Goal: Check status: Check status

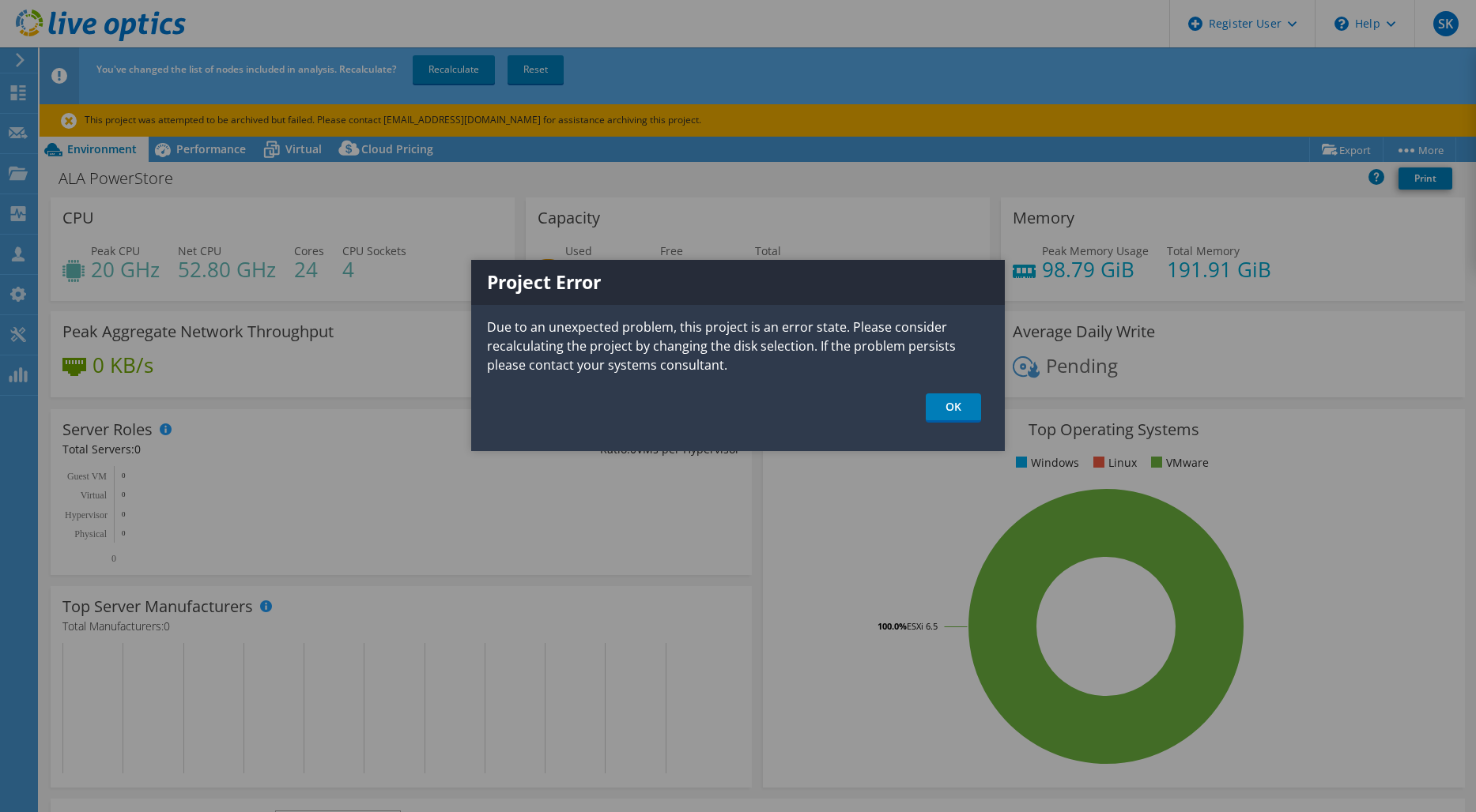
select select "USD"
click at [939, 401] on link "OK" at bounding box center [952, 408] width 56 height 29
click at [956, 410] on link "OK" at bounding box center [952, 408] width 56 height 29
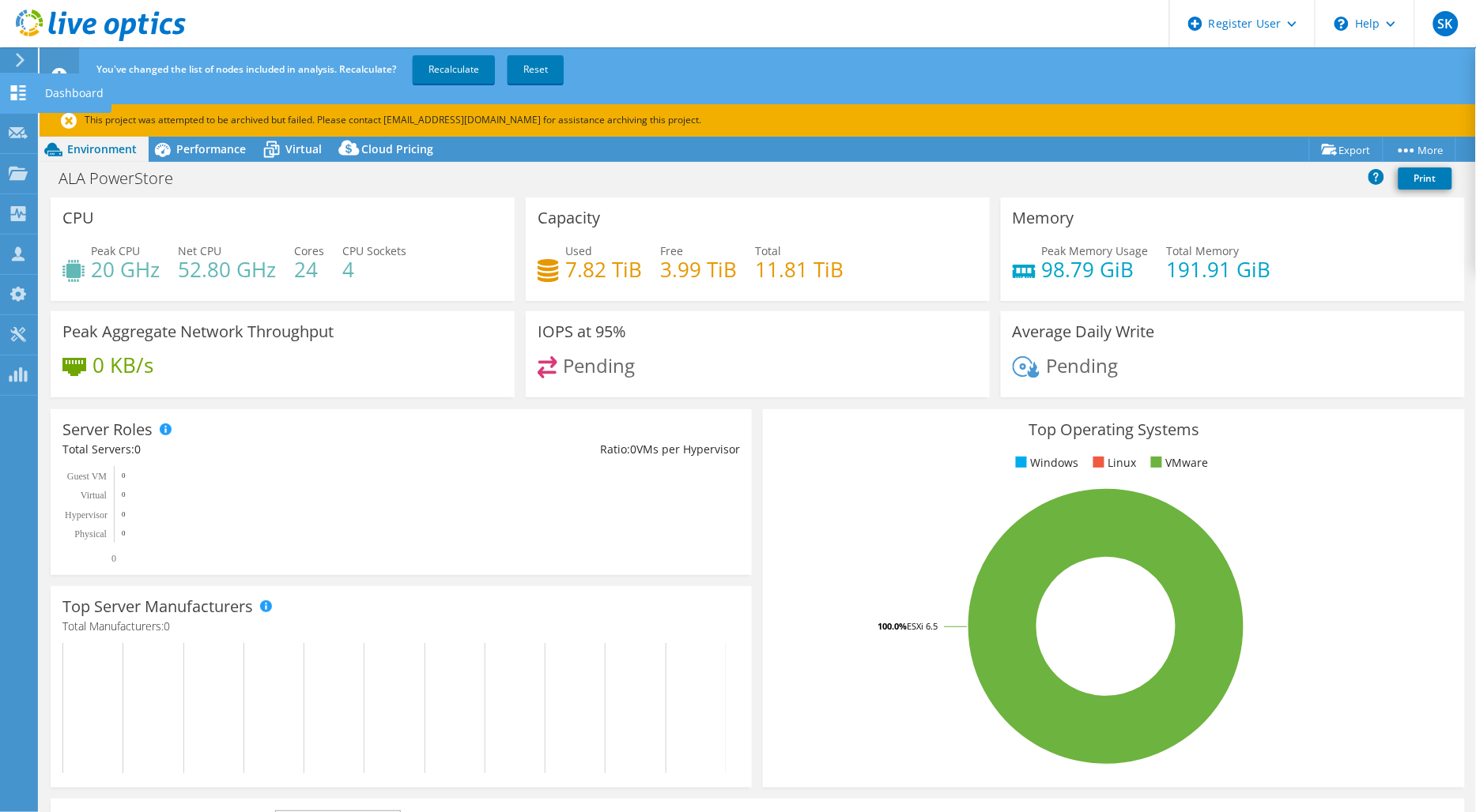
click at [19, 86] on use at bounding box center [18, 93] width 15 height 15
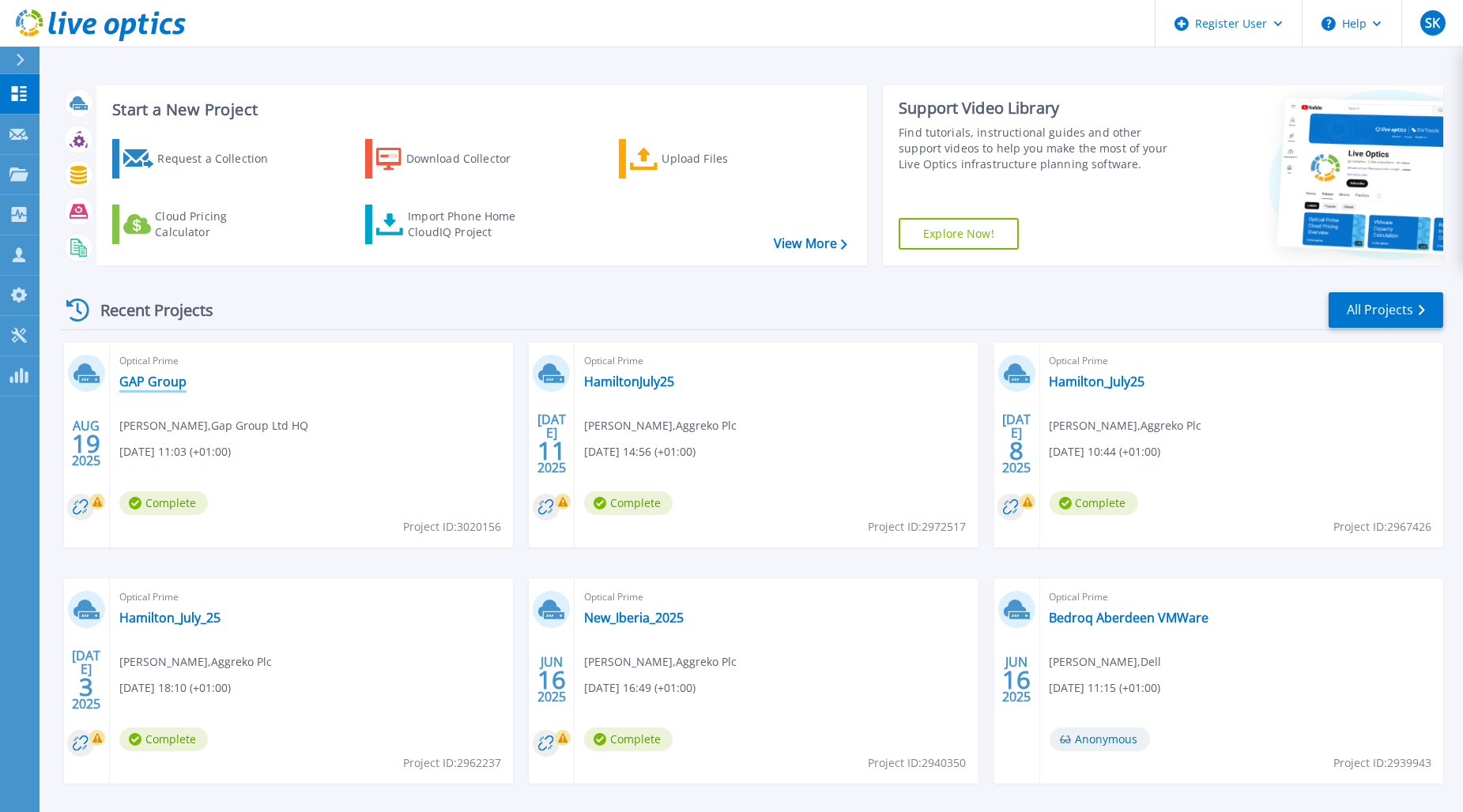
click at [159, 383] on link "GAP Group" at bounding box center [153, 381] width 67 height 15
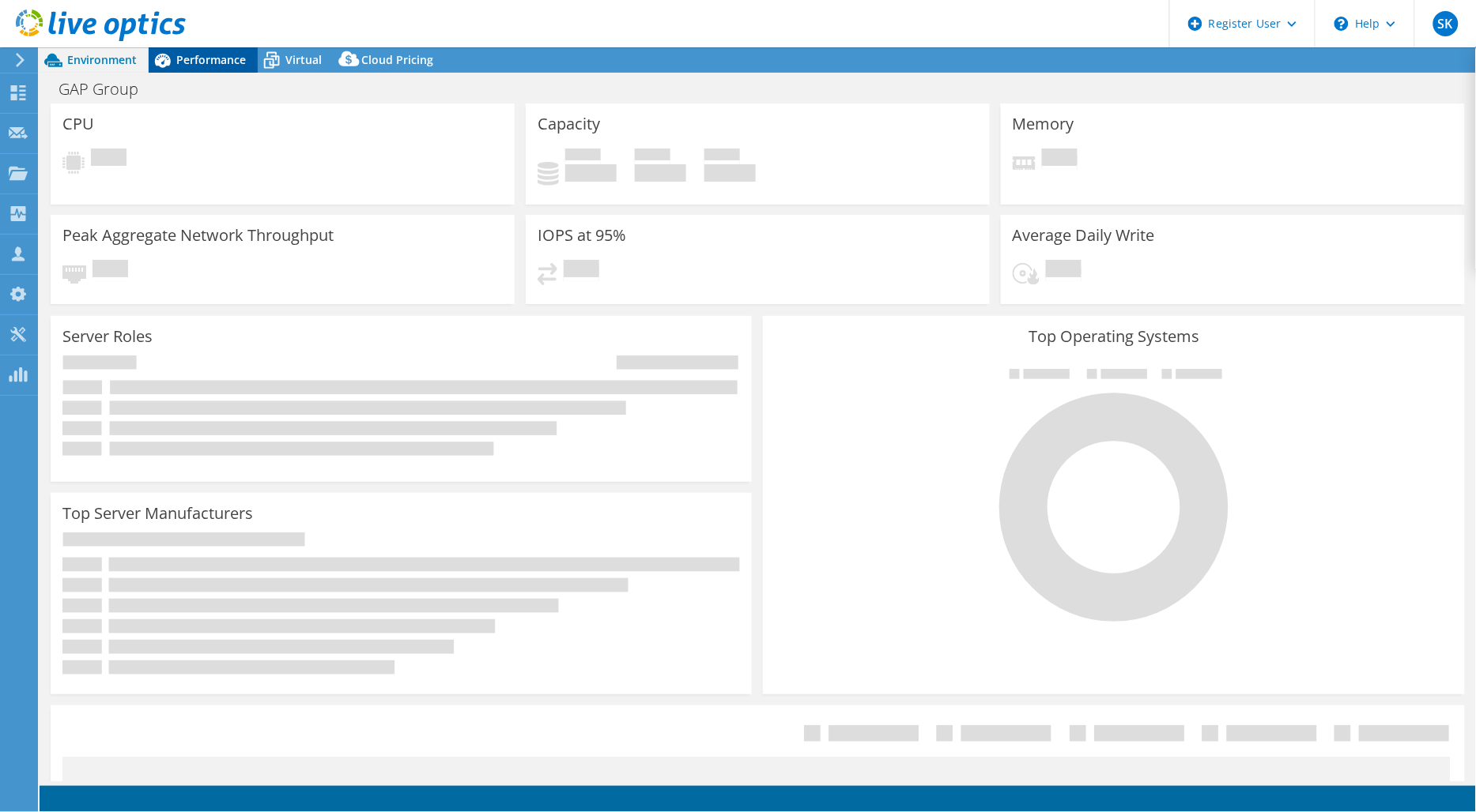
select select "EULondon"
select select "USD"
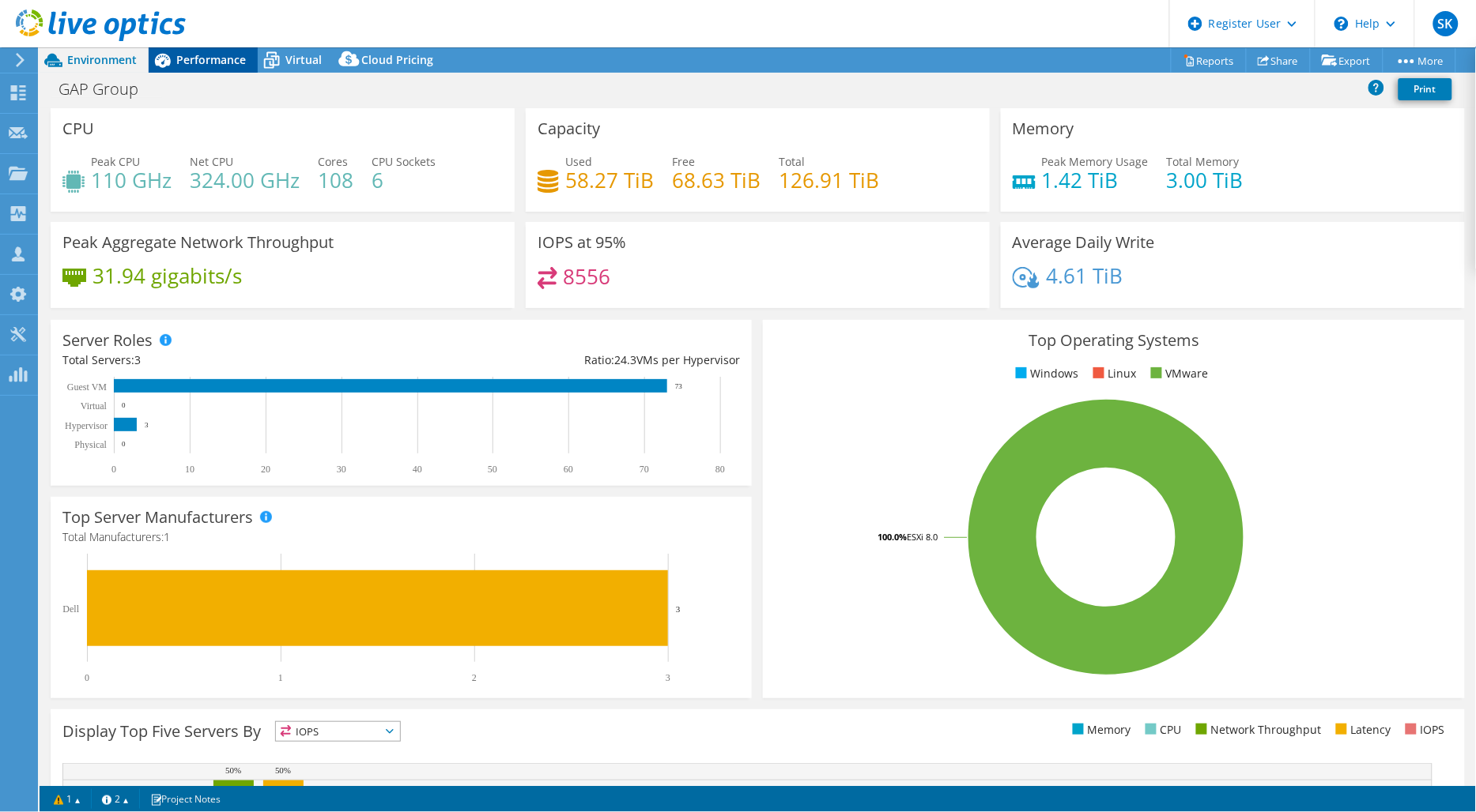
click at [208, 68] on div "Performance" at bounding box center [203, 60] width 109 height 25
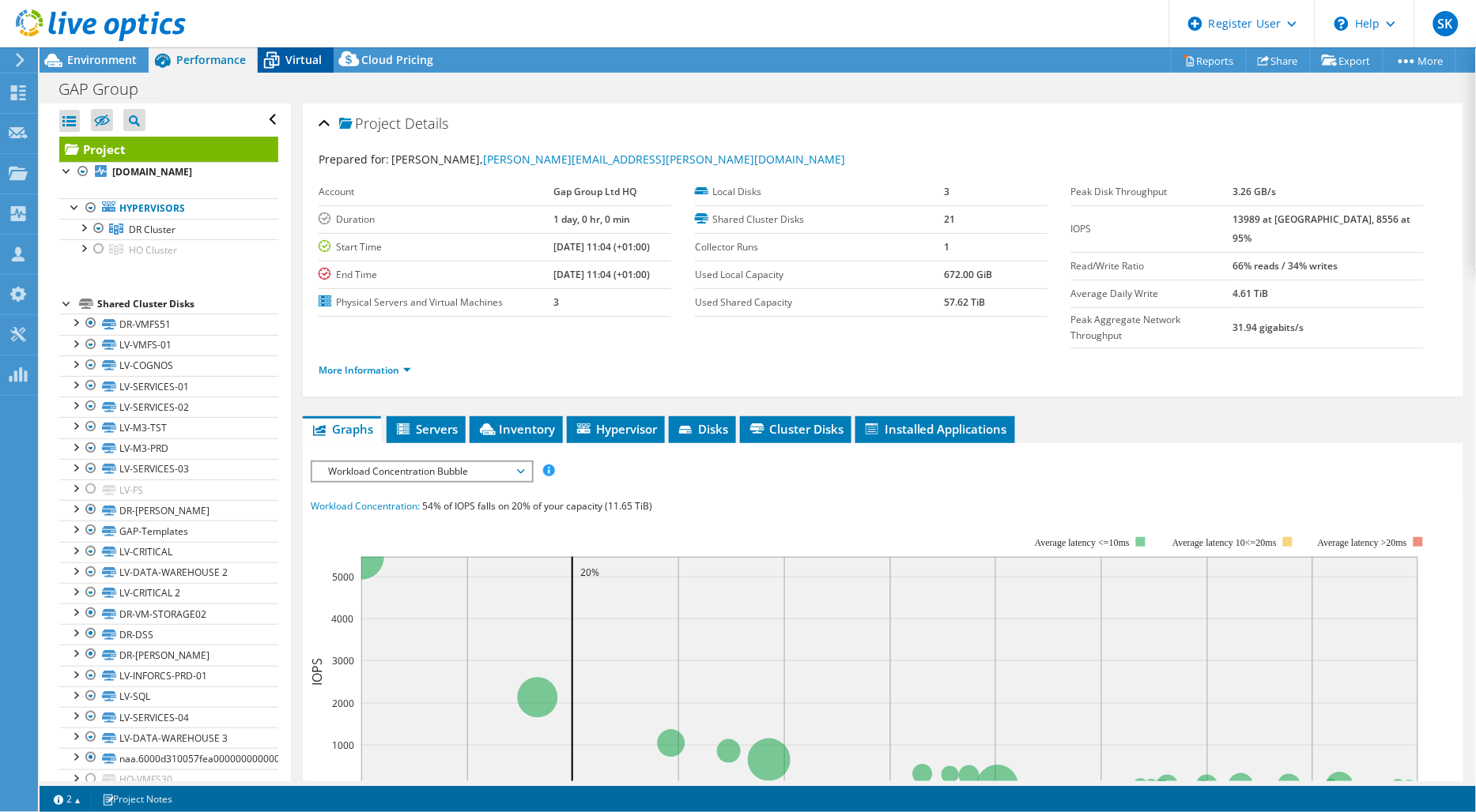
click at [302, 66] on span "Virtual" at bounding box center [303, 59] width 36 height 15
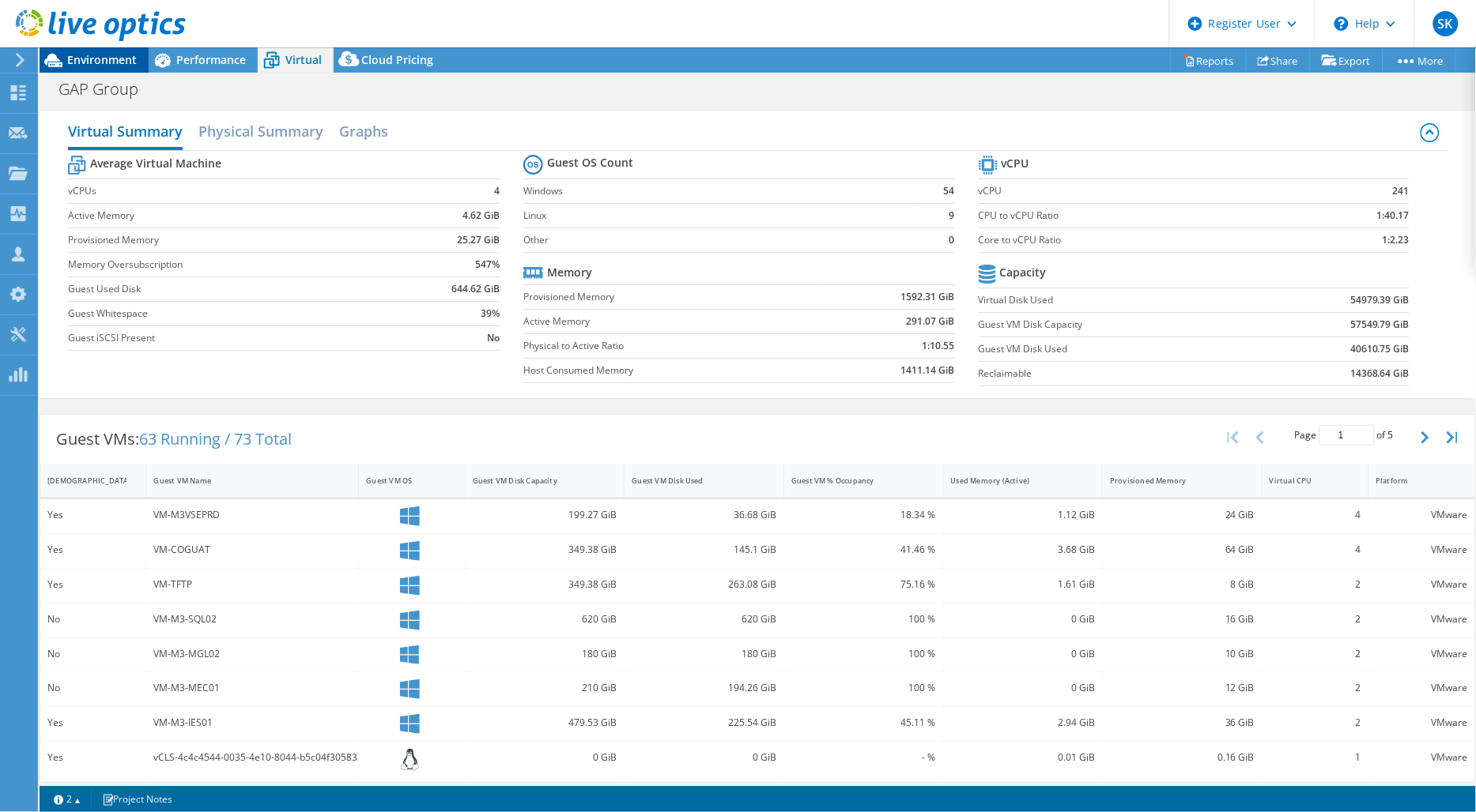
click at [103, 53] on span "Environment" at bounding box center [102, 59] width 69 height 15
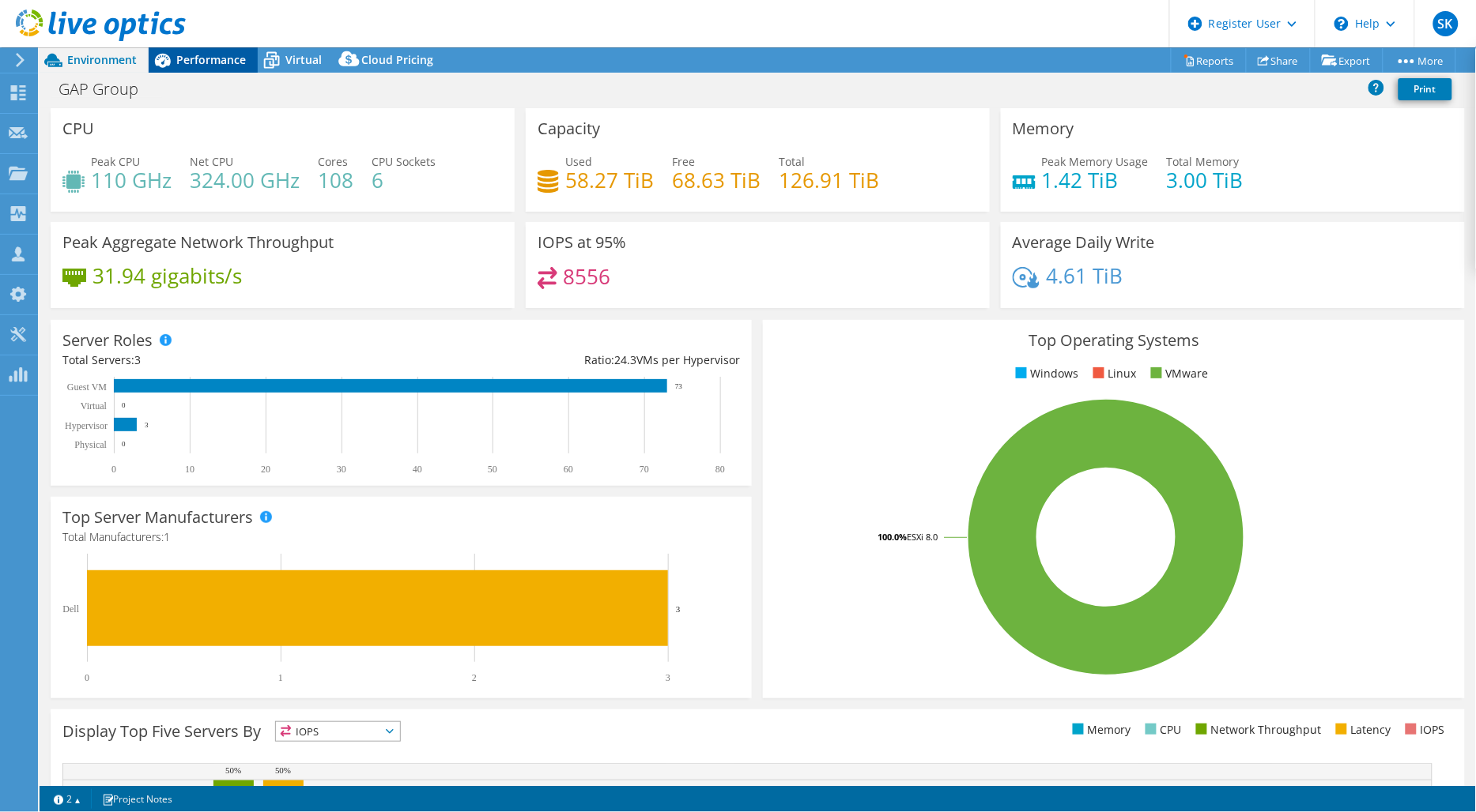
click at [200, 59] on span "Performance" at bounding box center [211, 59] width 69 height 15
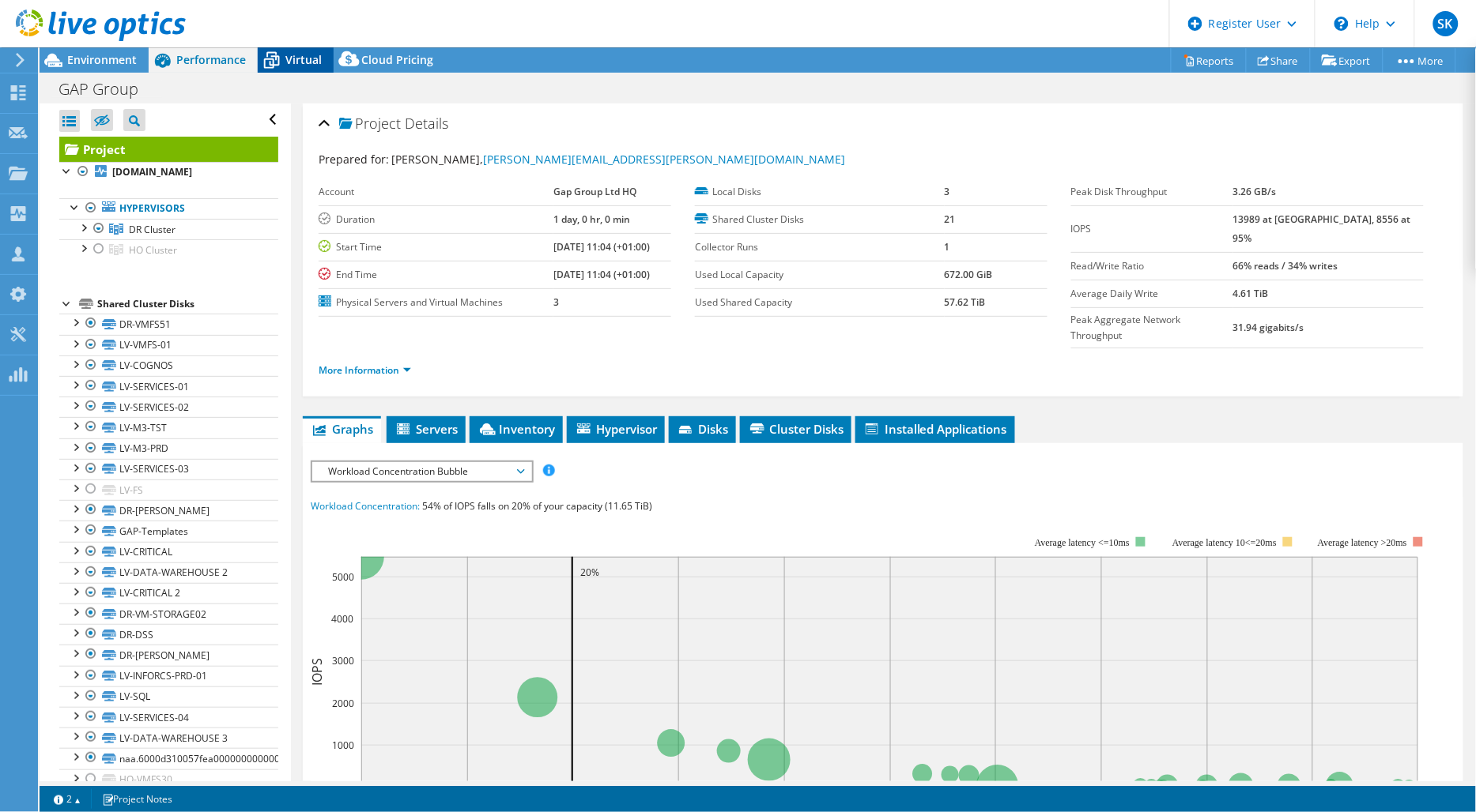
click at [294, 63] on span "Virtual" at bounding box center [303, 59] width 36 height 15
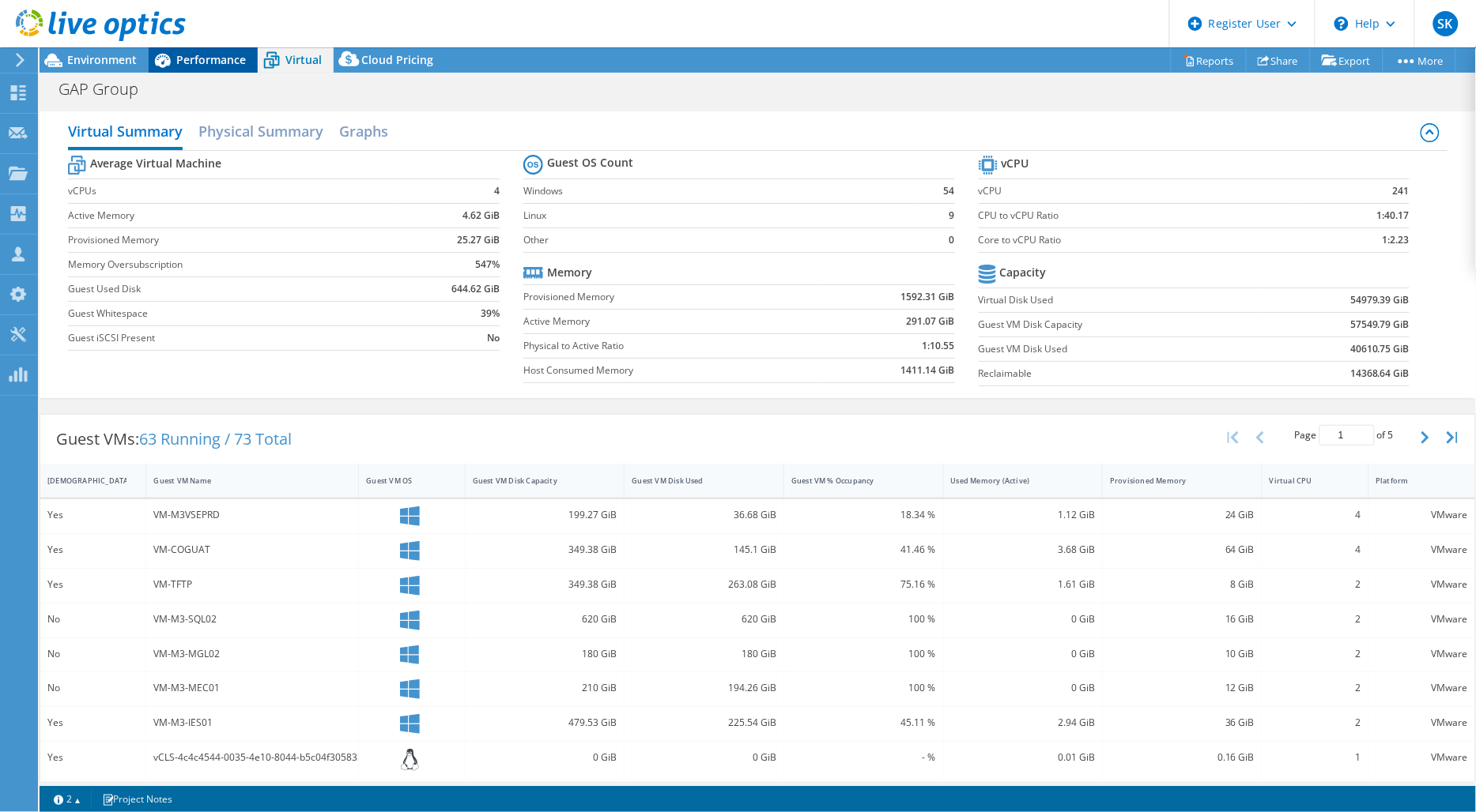
click at [223, 61] on span "Performance" at bounding box center [211, 59] width 69 height 15
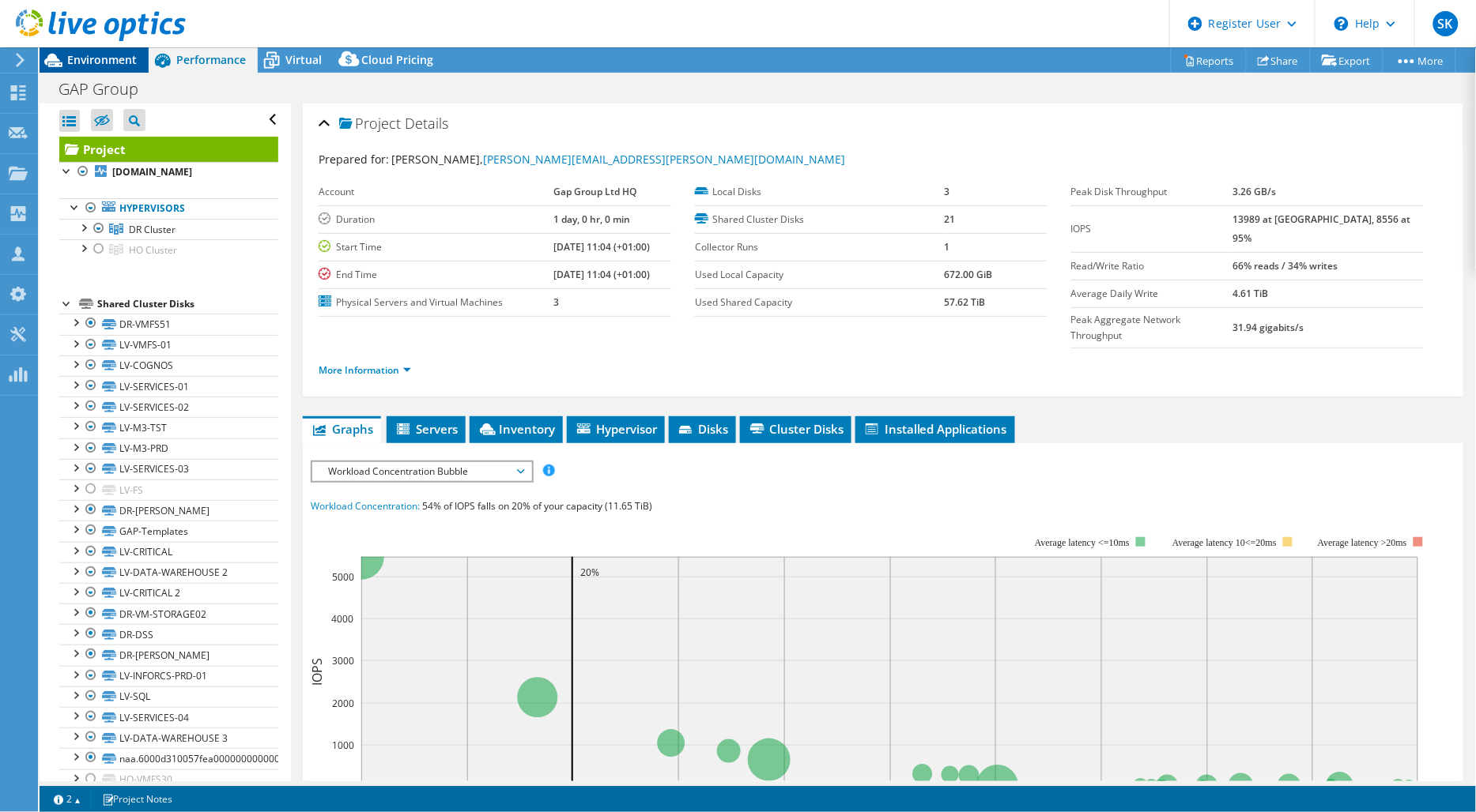
click at [115, 61] on span "Environment" at bounding box center [102, 59] width 69 height 15
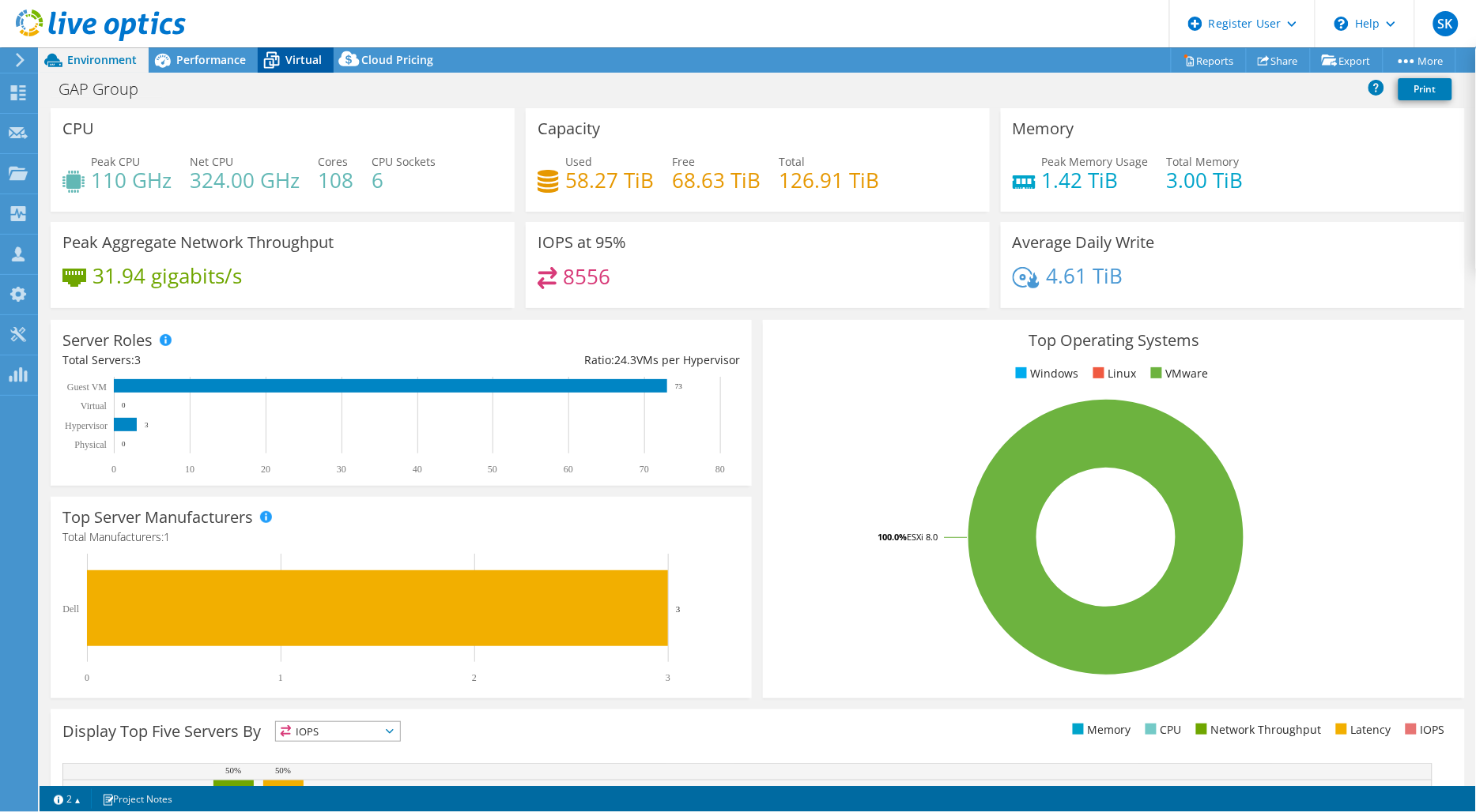
click at [311, 68] on div "Virtual" at bounding box center [295, 60] width 76 height 25
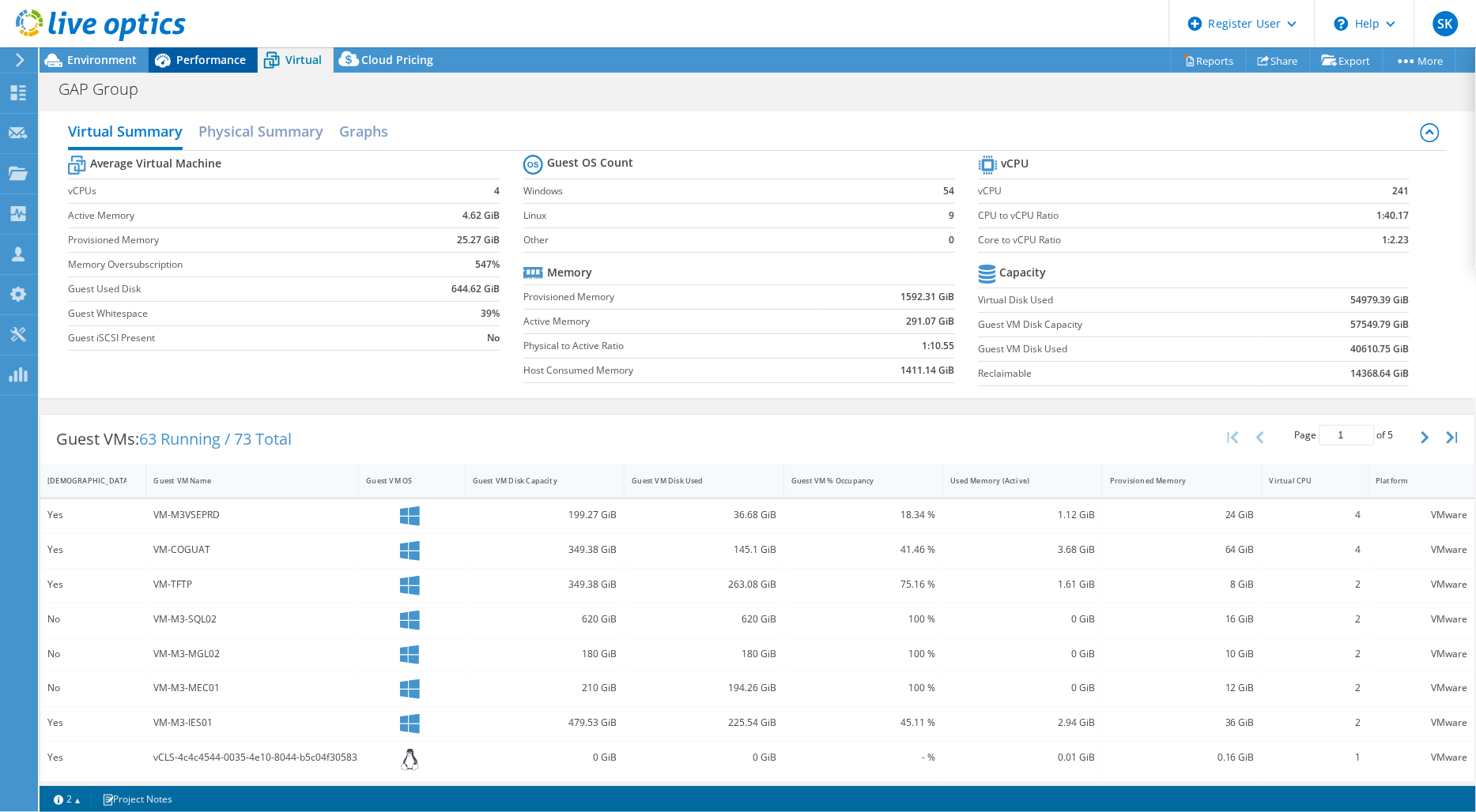
click at [242, 67] on div "Performance" at bounding box center [203, 60] width 109 height 25
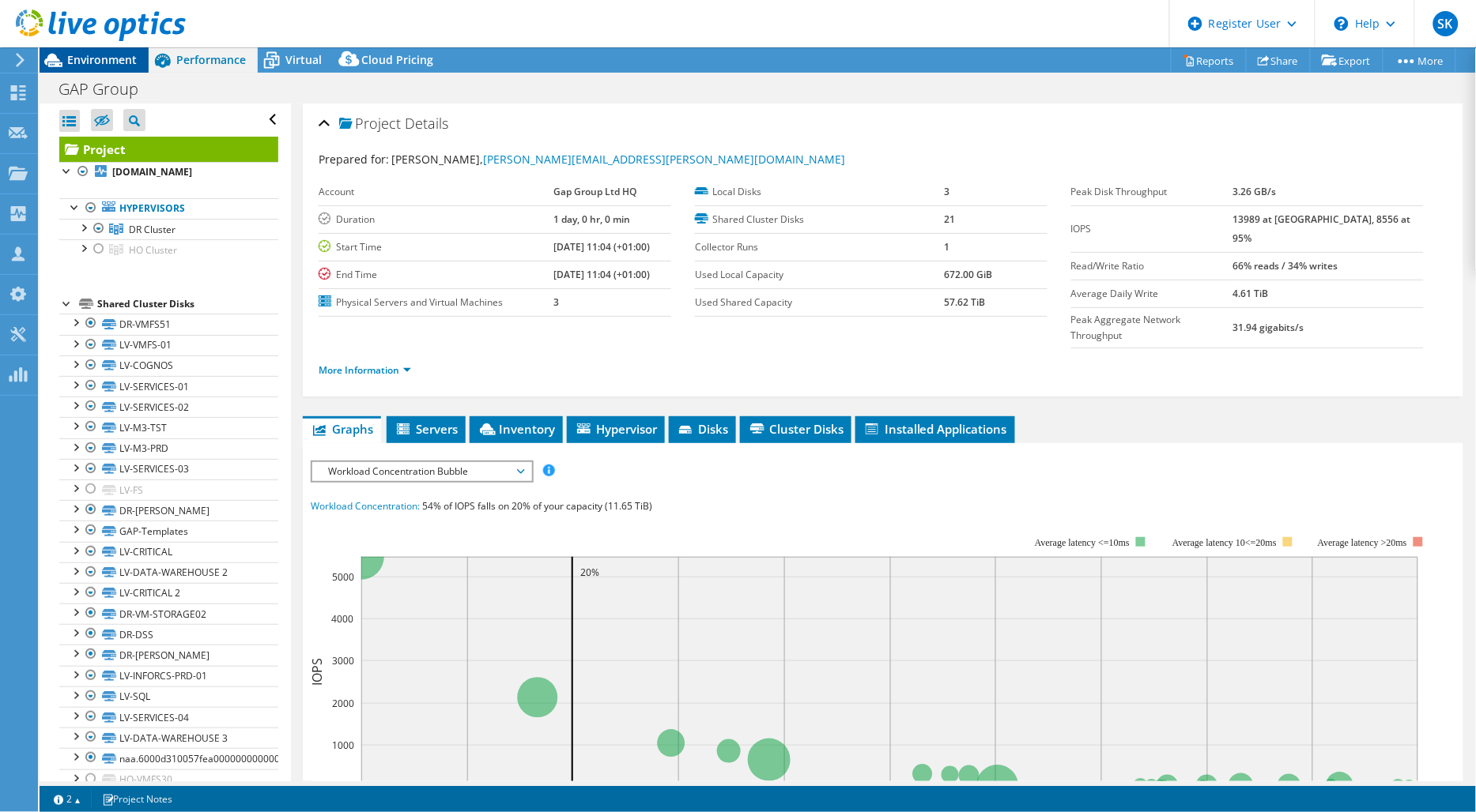
click at [128, 66] on span "Environment" at bounding box center [102, 59] width 69 height 15
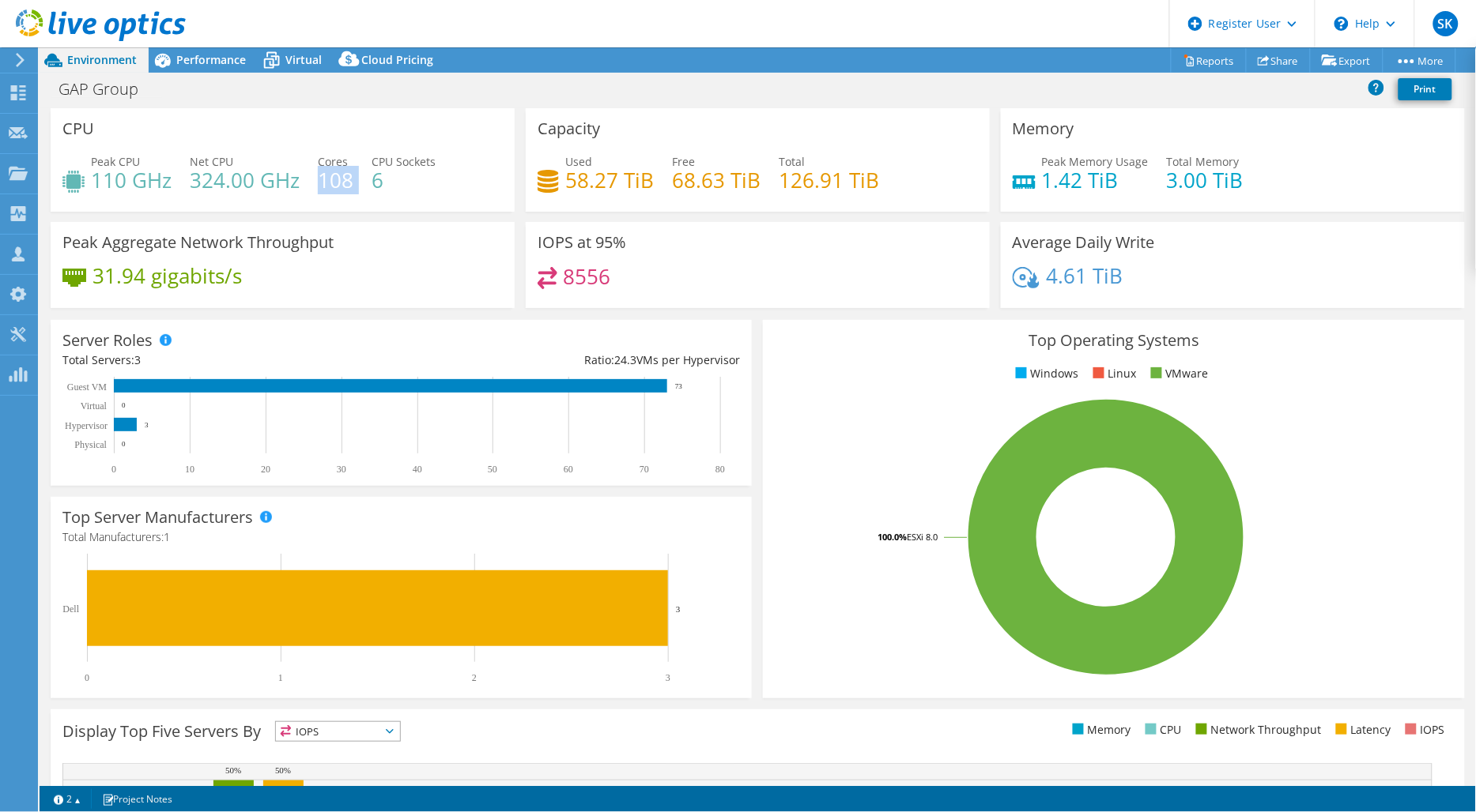
drag, startPoint x: 321, startPoint y: 178, endPoint x: 356, endPoint y: 177, distance: 35.0
click at [356, 177] on div "Peak CPU 110 GHz Net CPU 324.00 GHz Cores 108 CPU Sockets 6" at bounding box center [282, 178] width 440 height 51
drag, startPoint x: 309, startPoint y: 66, endPoint x: 233, endPoint y: 62, distance: 76.1
click at [309, 66] on span "Virtual" at bounding box center [303, 59] width 36 height 15
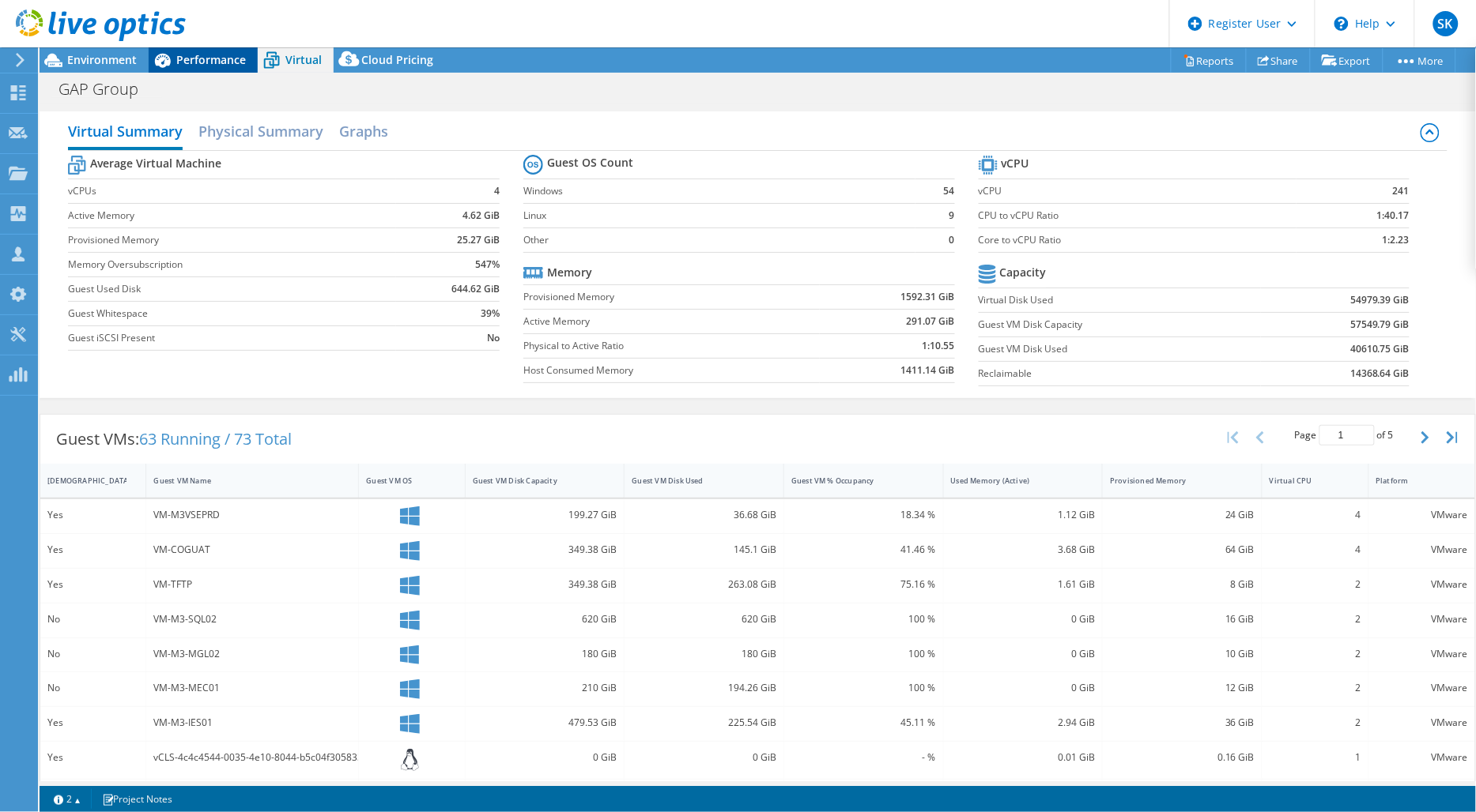
click at [233, 62] on span "Performance" at bounding box center [211, 59] width 69 height 15
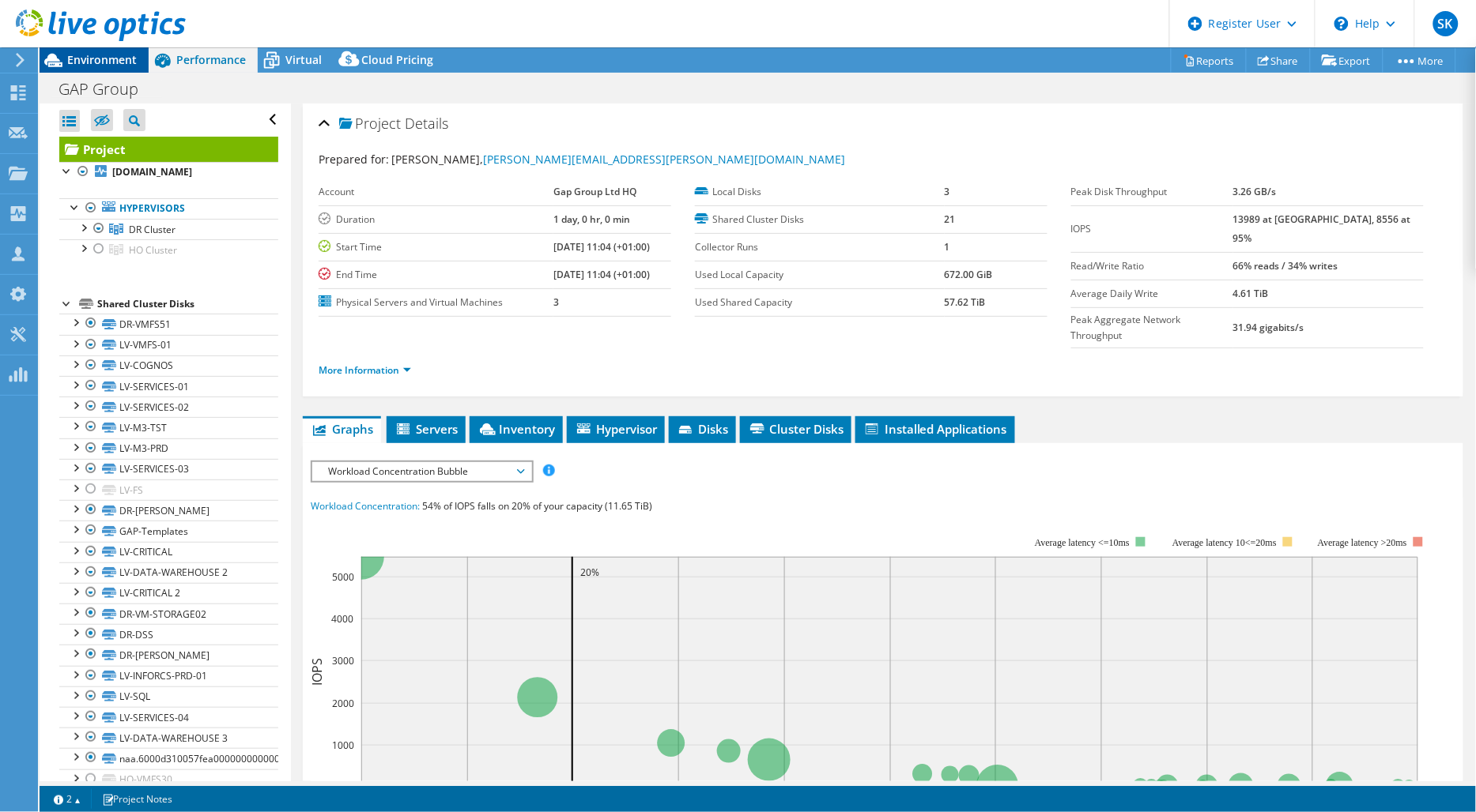
click at [104, 57] on span "Environment" at bounding box center [102, 59] width 69 height 15
